Goal: Task Accomplishment & Management: Use online tool/utility

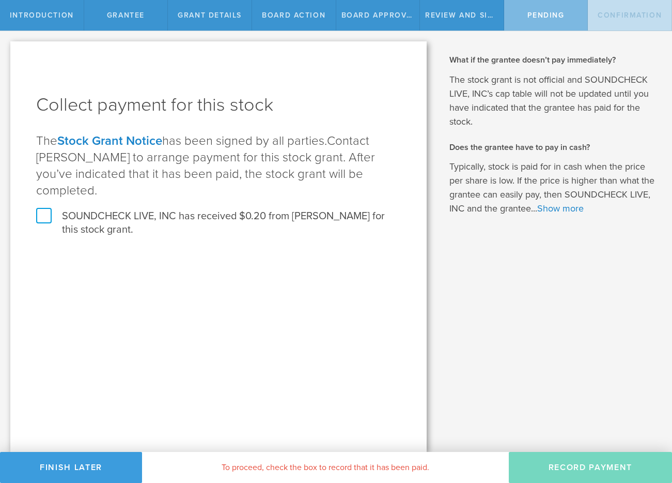
click at [171, 209] on label "SOUNDCHECK LIVE, INC has received $0.20 from [PERSON_NAME] for this stock grant." at bounding box center [218, 222] width 365 height 27
click at [0, 0] on input "SOUNDCHECK LIVE, INC has received $0.20 from [PERSON_NAME] for this stock grant." at bounding box center [0, 0] width 0 height 0
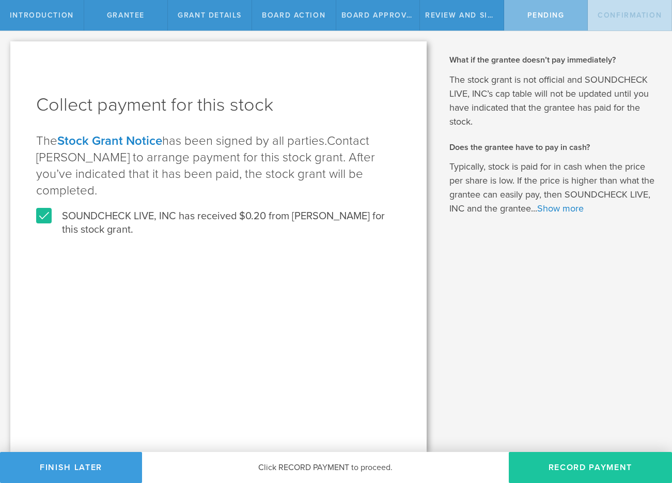
click at [563, 463] on button "Record Payment" at bounding box center [590, 467] width 163 height 31
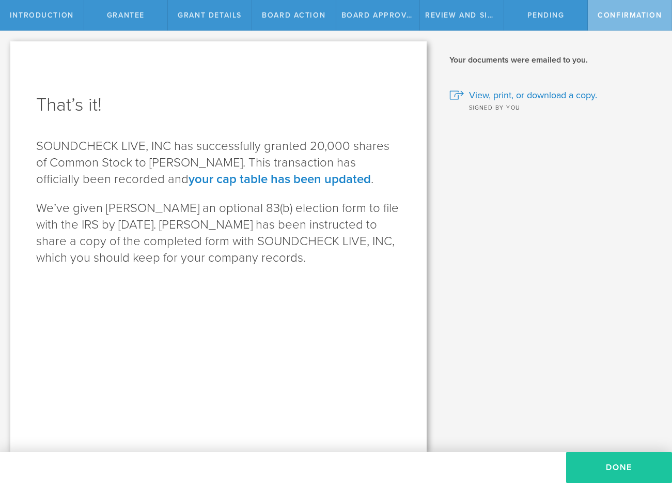
click at [605, 458] on button "Done" at bounding box center [619, 467] width 106 height 31
